Goal: Ask a question

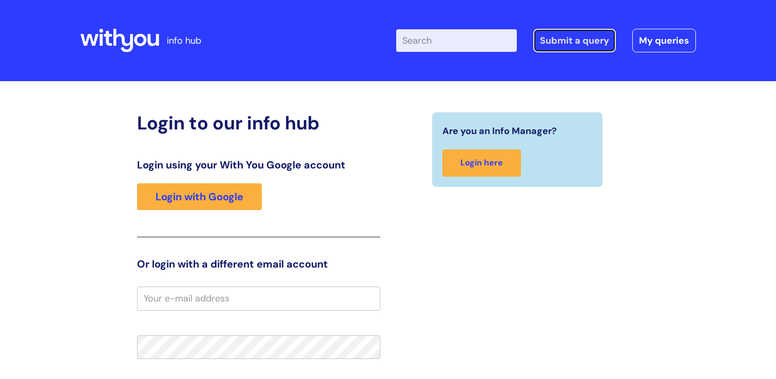
click at [591, 43] on link "Submit a query" at bounding box center [574, 41] width 83 height 24
click at [569, 44] on link "Submit a query" at bounding box center [574, 41] width 83 height 24
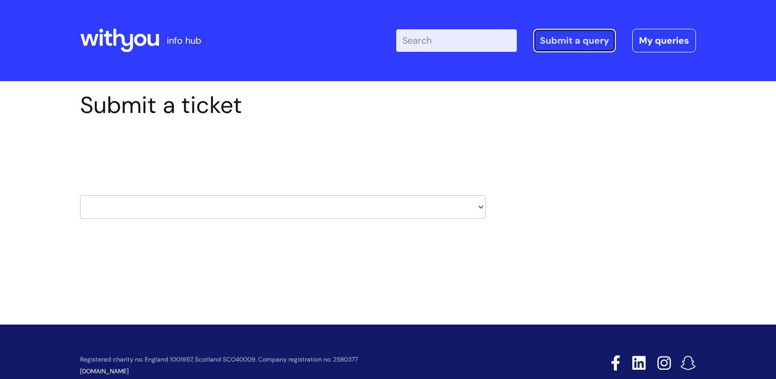
click at [581, 45] on link "Submit a query" at bounding box center [574, 41] width 83 height 24
